Goal: Task Accomplishment & Management: Use online tool/utility

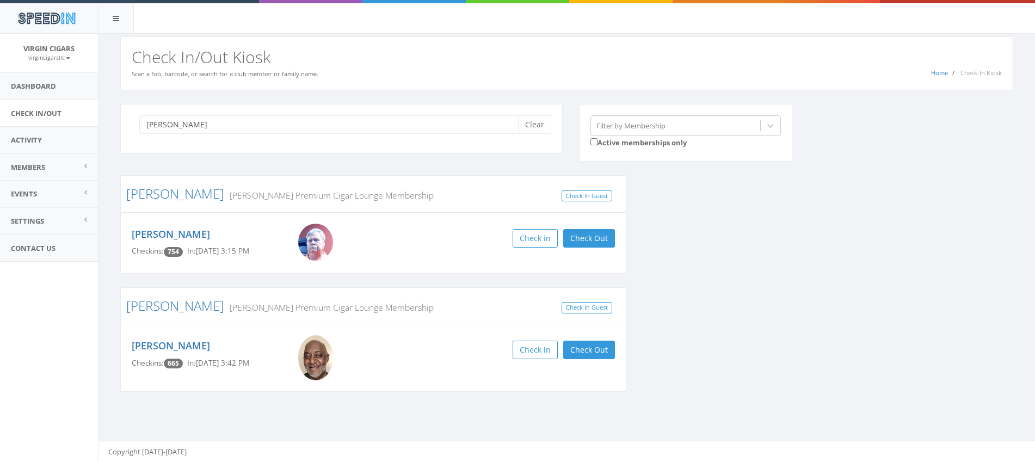
click at [206, 122] on input "kevin" at bounding box center [332, 124] width 387 height 18
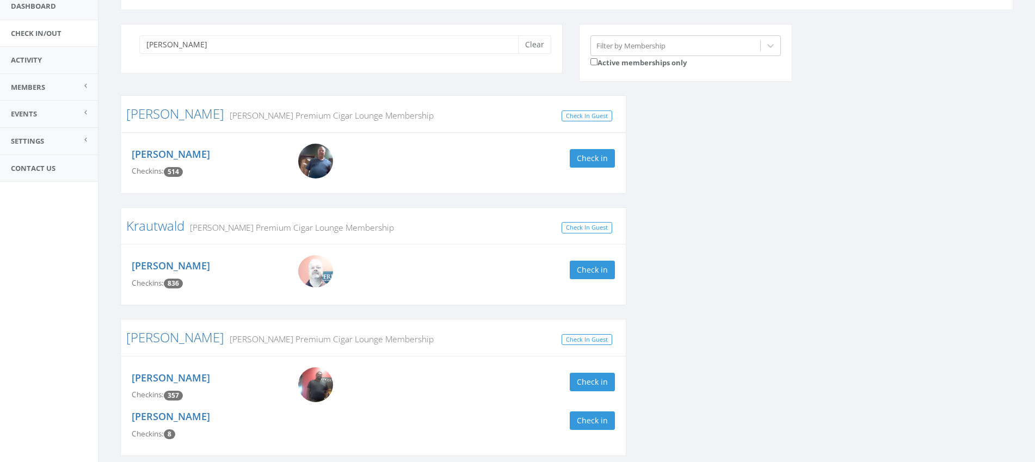
scroll to position [85, 0]
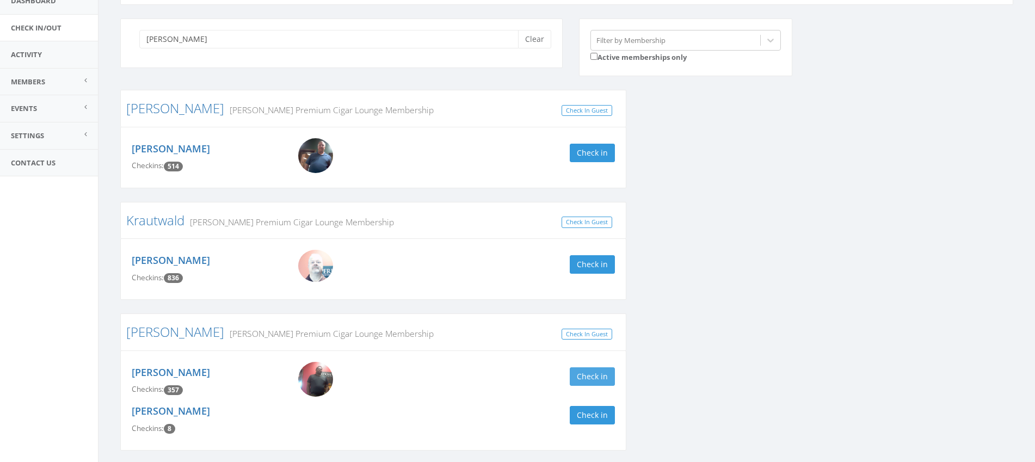
type input "kevin"
click at [580, 377] on button "Check in" at bounding box center [592, 376] width 45 height 18
click at [42, 29] on link "Check In/Out" at bounding box center [49, 28] width 98 height 27
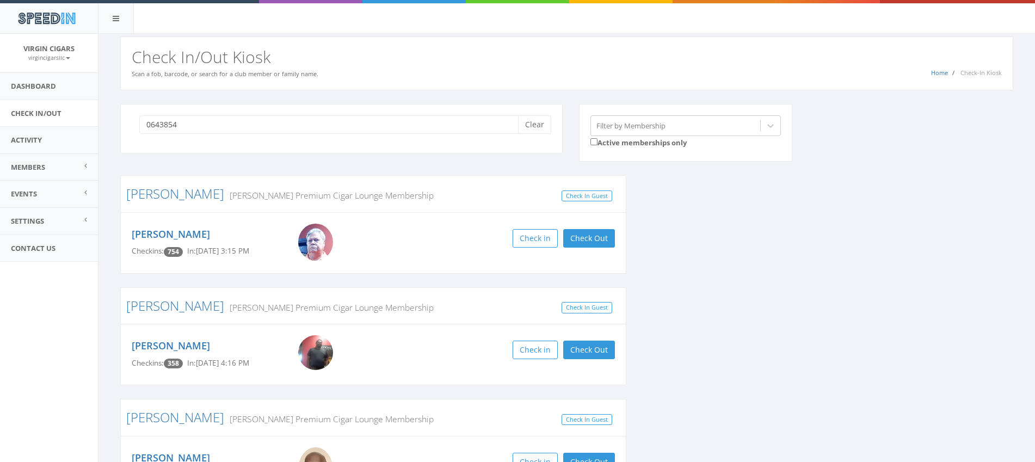
type input "06438544"
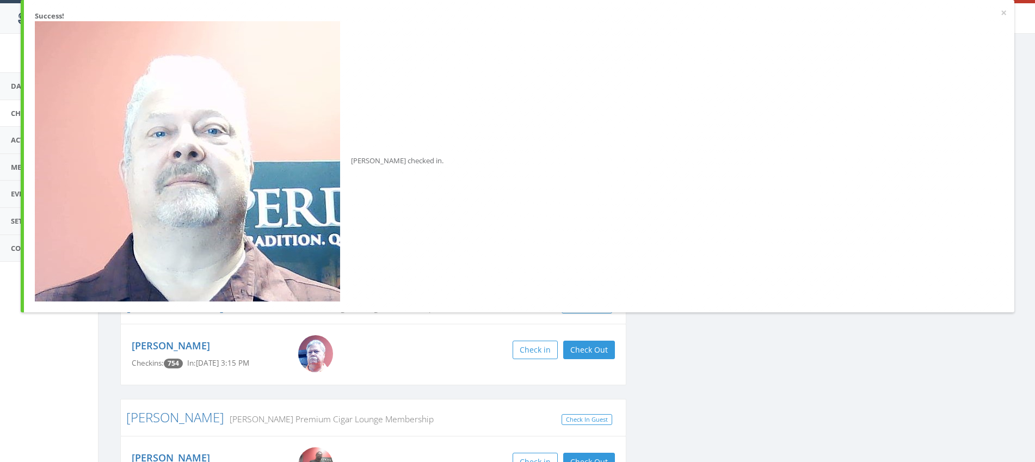
type input "05116619"
